Goal: Information Seeking & Learning: Understand process/instructions

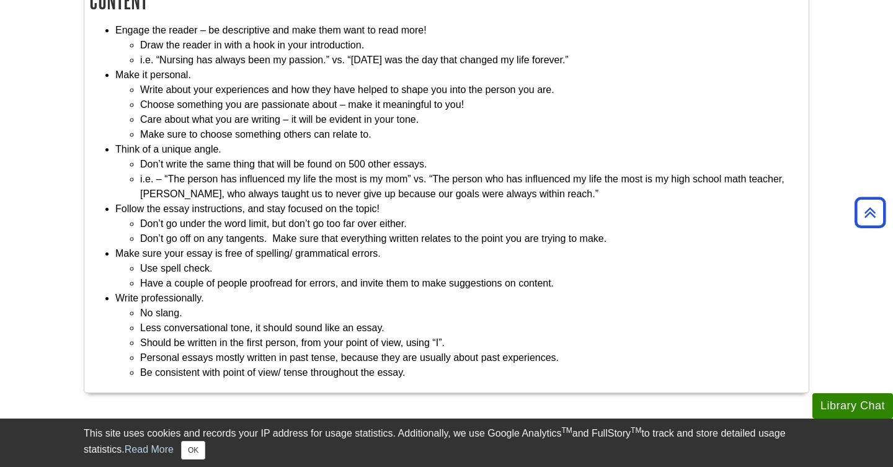
scroll to position [218, 0]
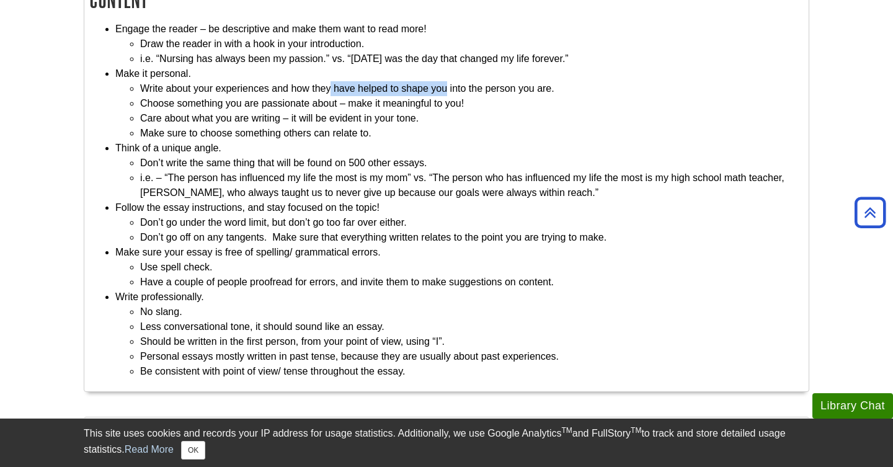
drag, startPoint x: 329, startPoint y: 88, endPoint x: 446, endPoint y: 90, distance: 117.2
click at [446, 90] on li "Write about your experiences and how they have helped to shape you into the per…" at bounding box center [471, 88] width 662 height 15
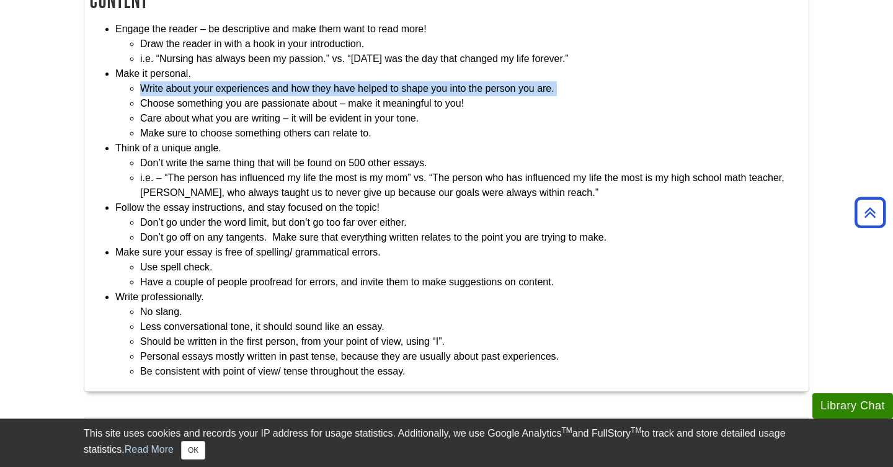
click at [446, 90] on li "Write about your experiences and how they have helped to shape you into the per…" at bounding box center [471, 88] width 662 height 15
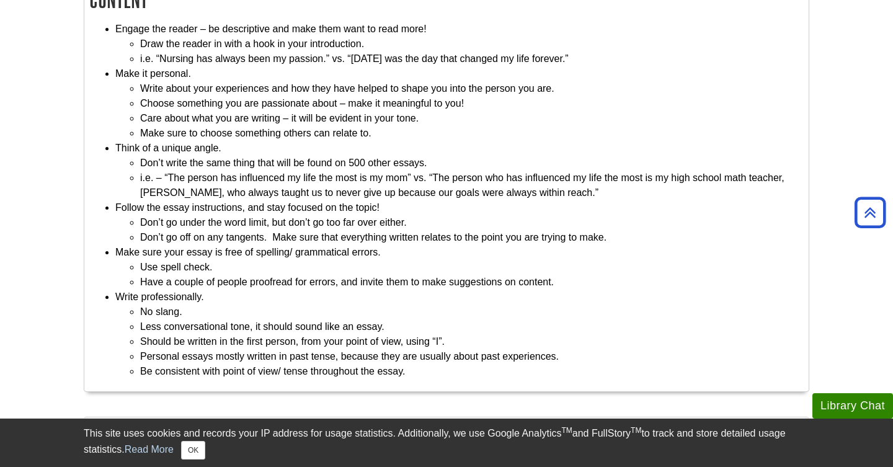
click at [450, 99] on li "Choose something you are passionate about – make it meaningful to you!" at bounding box center [471, 103] width 662 height 15
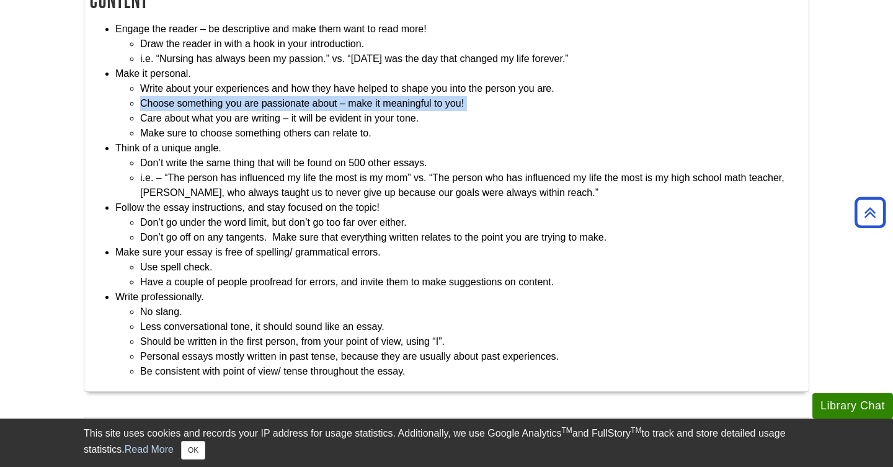
click at [450, 99] on li "Choose something you are passionate about – make it meaningful to you!" at bounding box center [471, 103] width 662 height 15
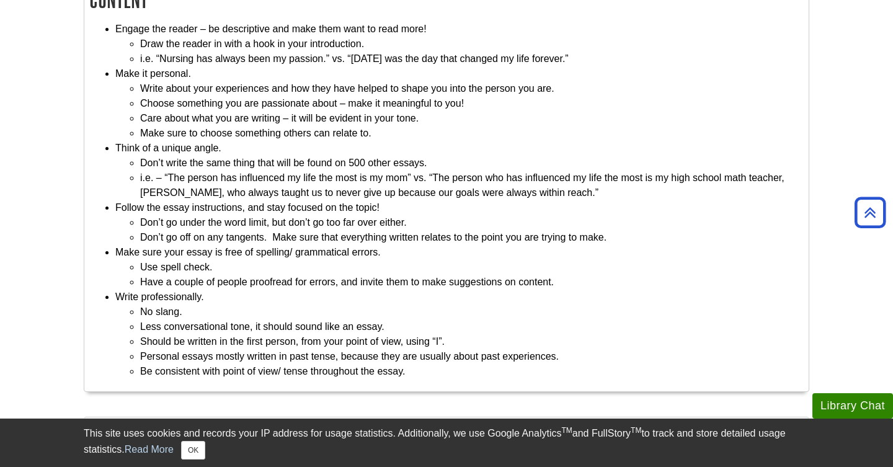
click at [450, 107] on li "Choose something you are passionate about – make it meaningful to you!" at bounding box center [471, 103] width 662 height 15
click at [450, 112] on li "Care about what you are writing – it will be evident in your tone." at bounding box center [471, 118] width 662 height 15
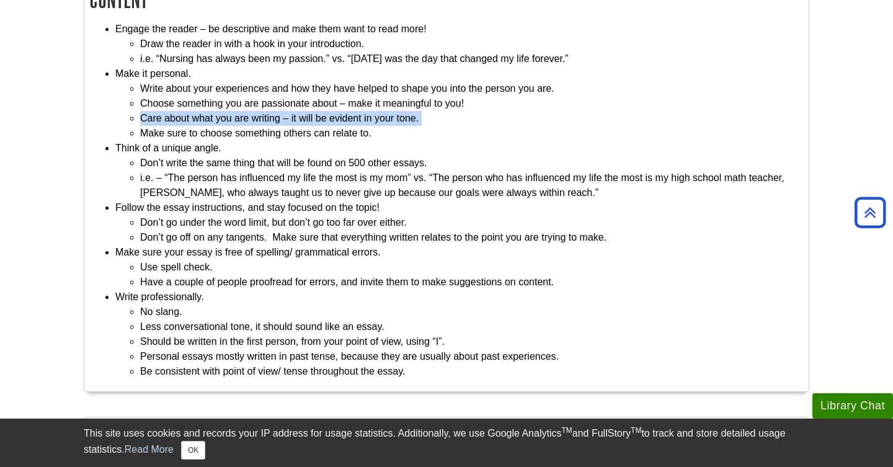
click at [450, 112] on li "Care about what you are writing – it will be evident in your tone." at bounding box center [471, 118] width 662 height 15
click at [450, 123] on li "Care about what you are writing – it will be evident in your tone." at bounding box center [471, 118] width 662 height 15
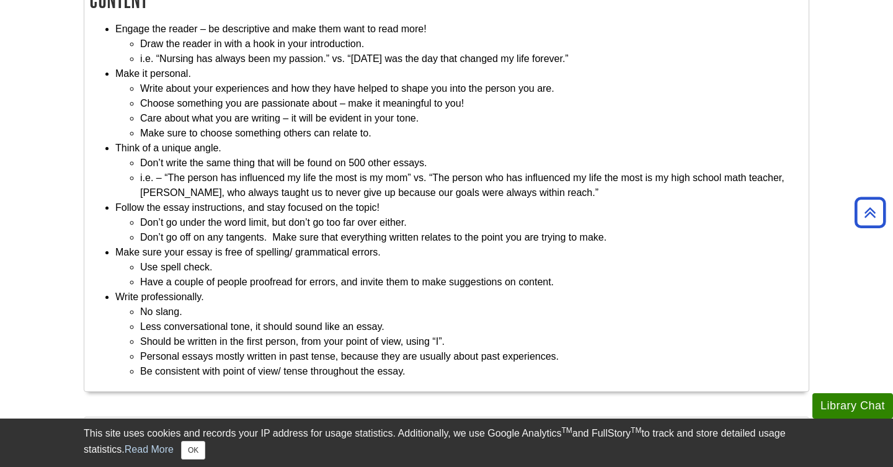
click at [447, 121] on li "Care about what you are writing – it will be evident in your tone." at bounding box center [471, 118] width 662 height 15
click at [449, 133] on li "Make sure to choose something others can relate to." at bounding box center [471, 133] width 662 height 15
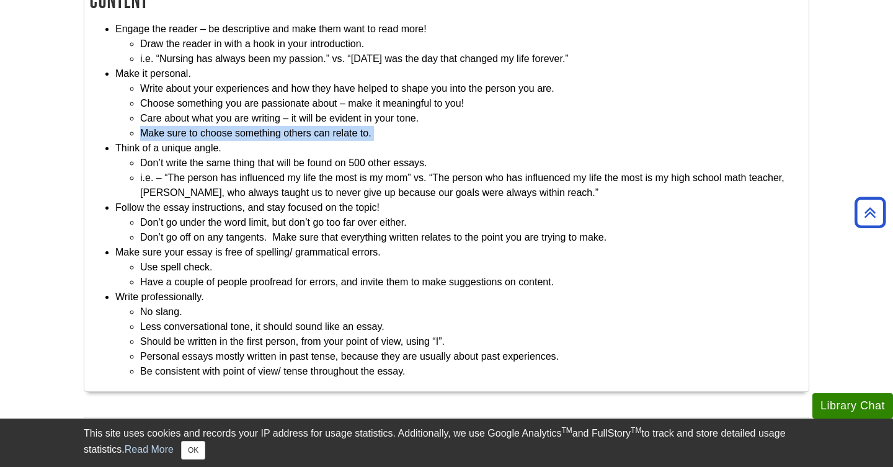
click at [449, 133] on li "Make sure to choose something others can relate to." at bounding box center [471, 133] width 662 height 15
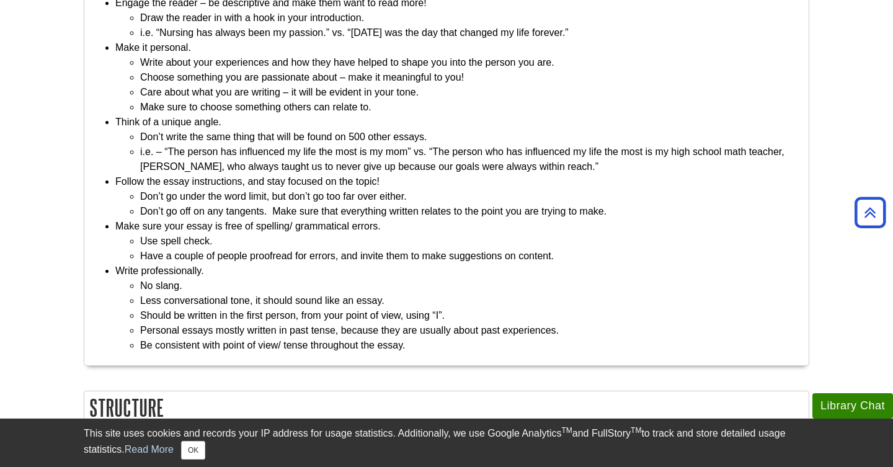
scroll to position [249, 0]
